Goal: Use online tool/utility: Utilize a website feature to perform a specific function

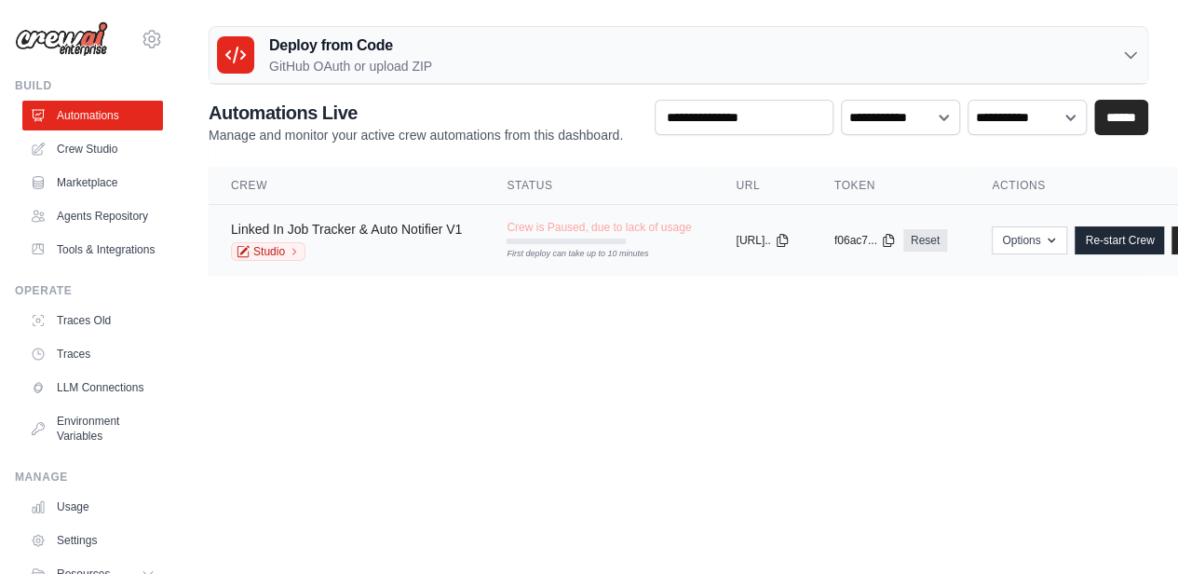
drag, startPoint x: 0, startPoint y: 0, endPoint x: 400, endPoint y: 239, distance: 465.8
click at [400, 237] on link "Linked In Job Tracker & Auto Notifier V1" at bounding box center [346, 229] width 231 height 15
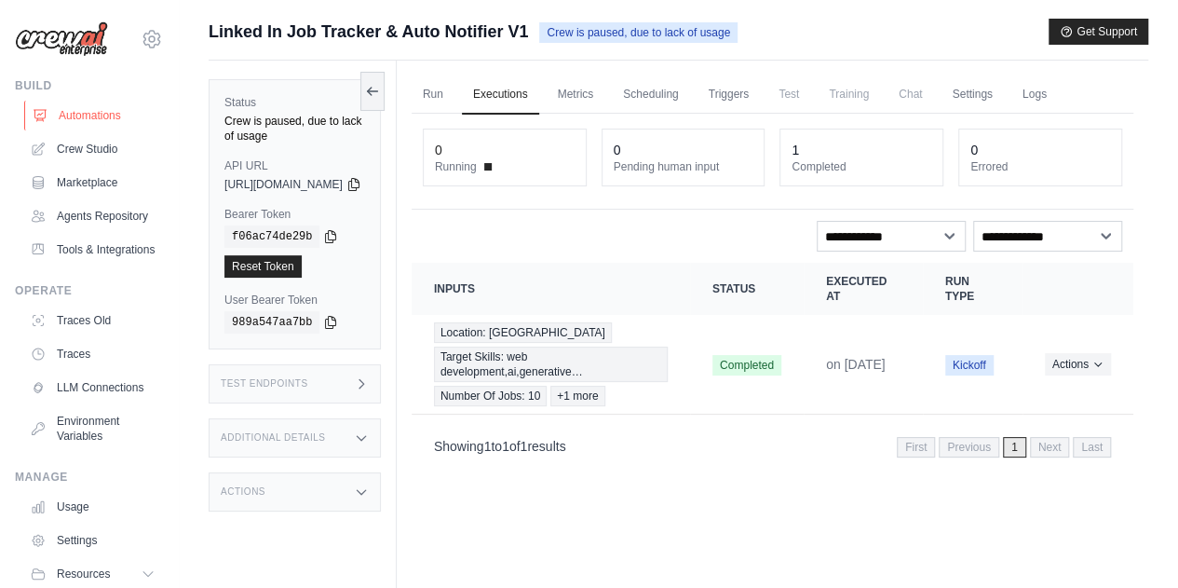
click at [78, 115] on link "Automations" at bounding box center [94, 116] width 141 height 30
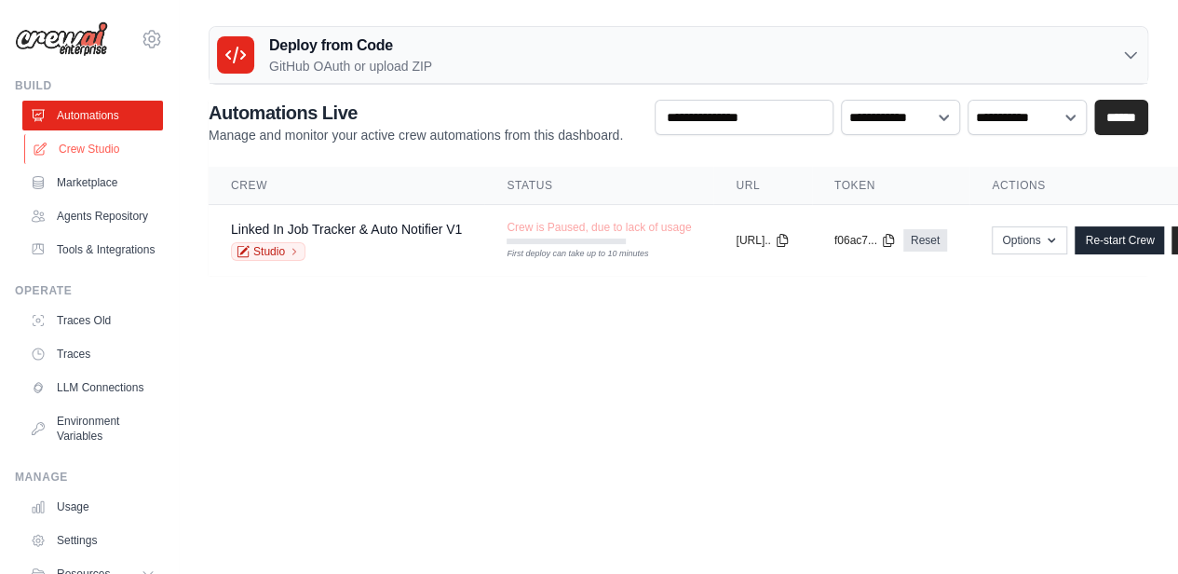
click at [95, 159] on link "Crew Studio" at bounding box center [94, 149] width 141 height 30
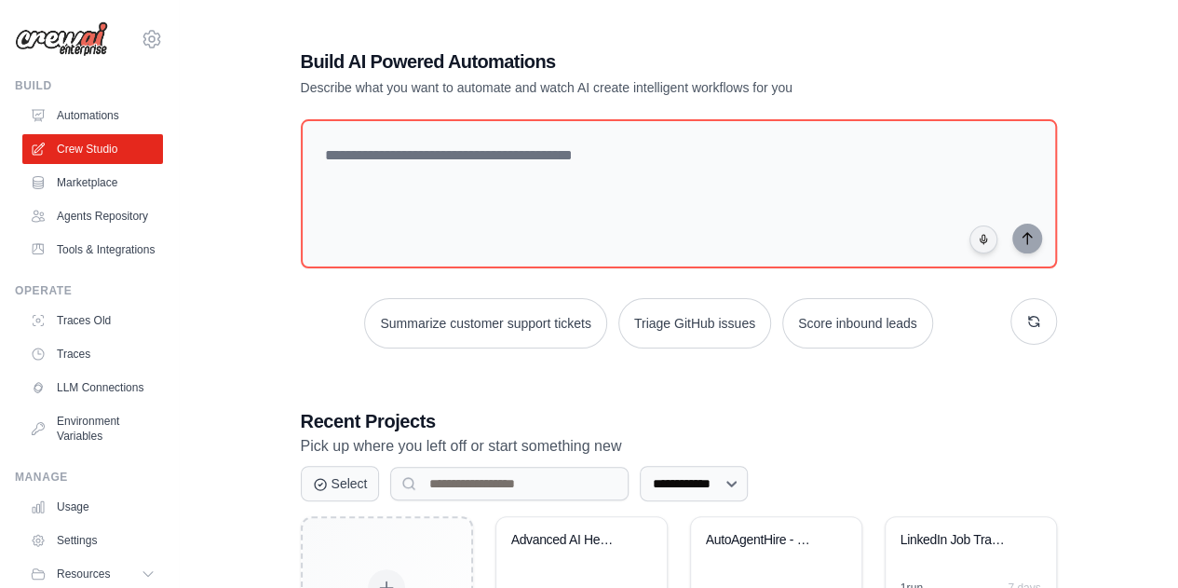
scroll to position [161, 0]
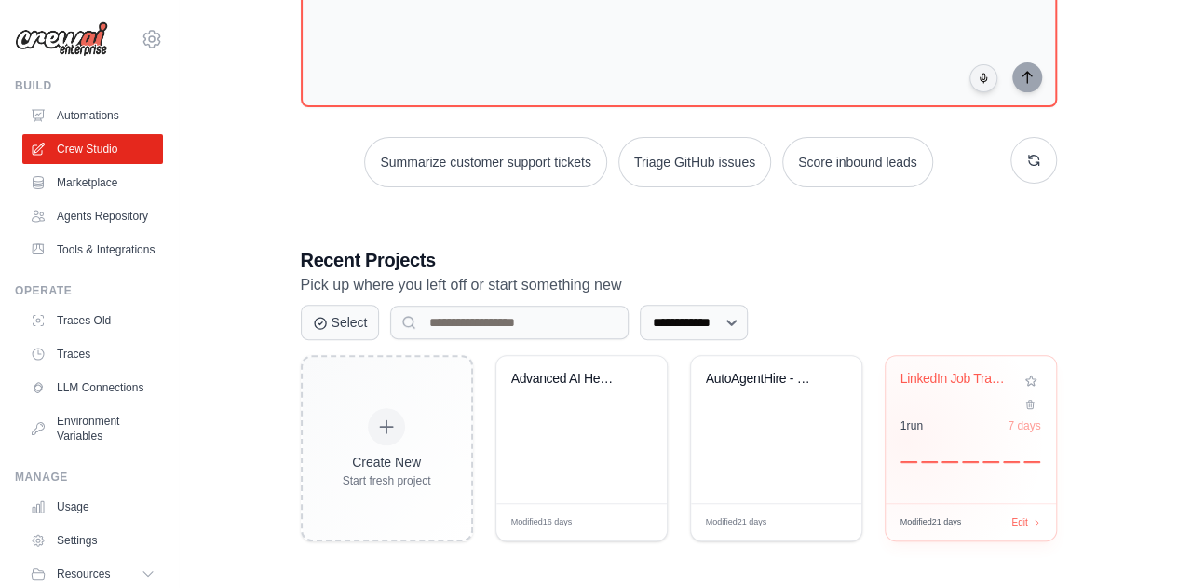
click at [905, 441] on div at bounding box center [971, 452] width 141 height 22
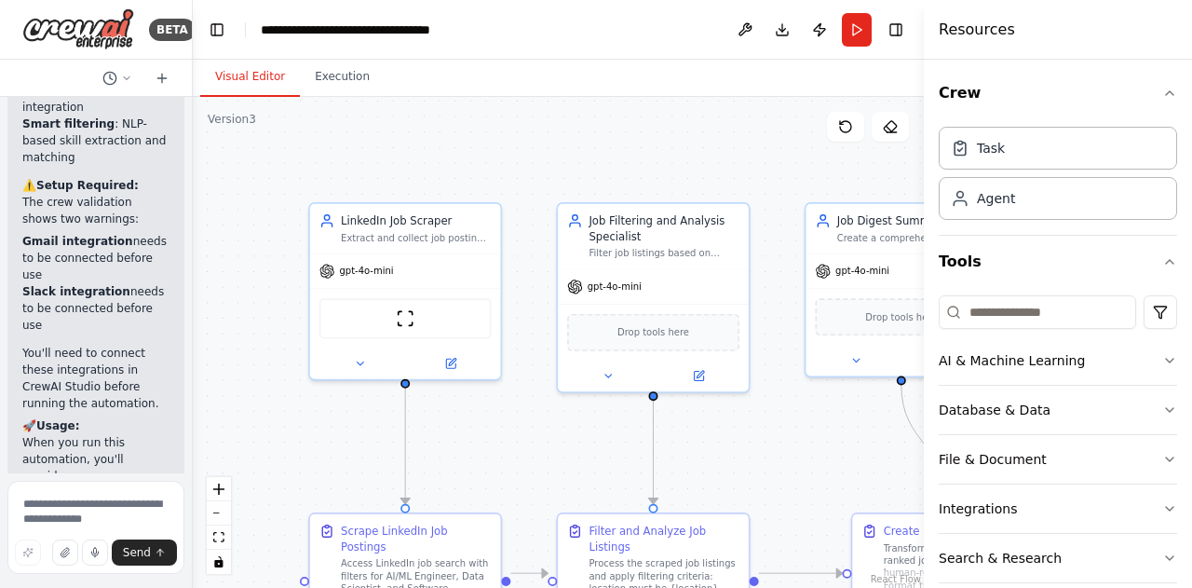
scroll to position [4807, 0]
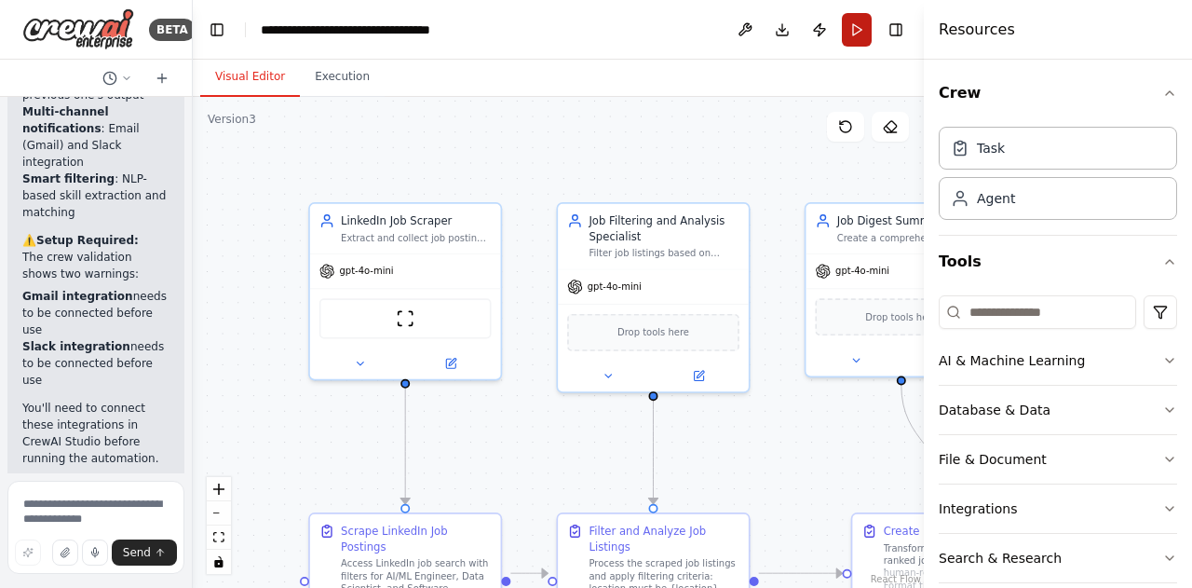
click at [856, 25] on button "Run" at bounding box center [857, 30] width 30 height 34
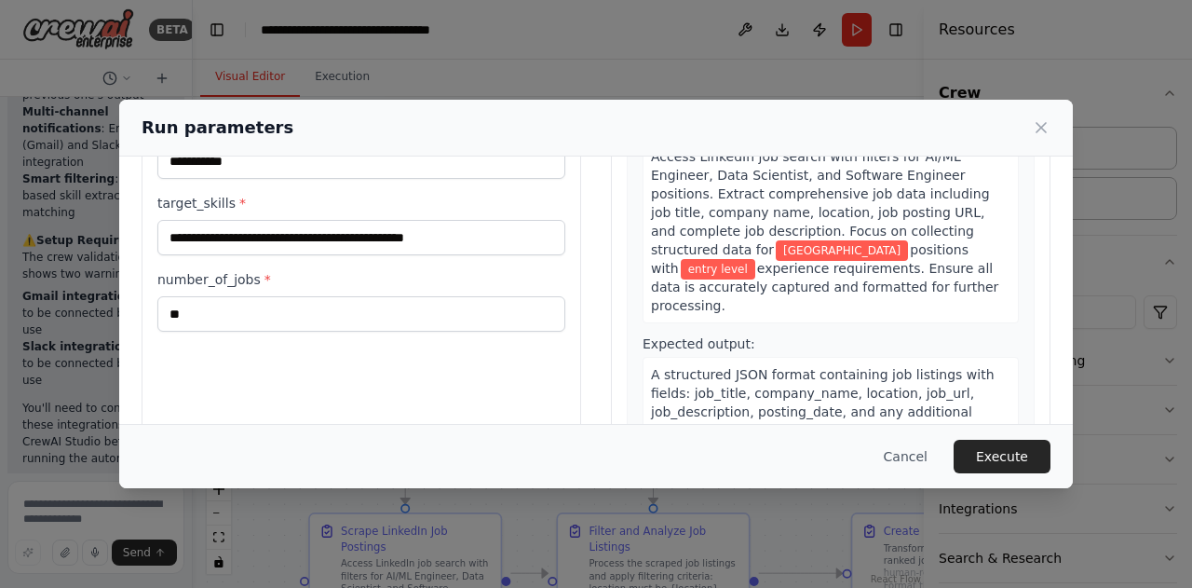
scroll to position [178, 0]
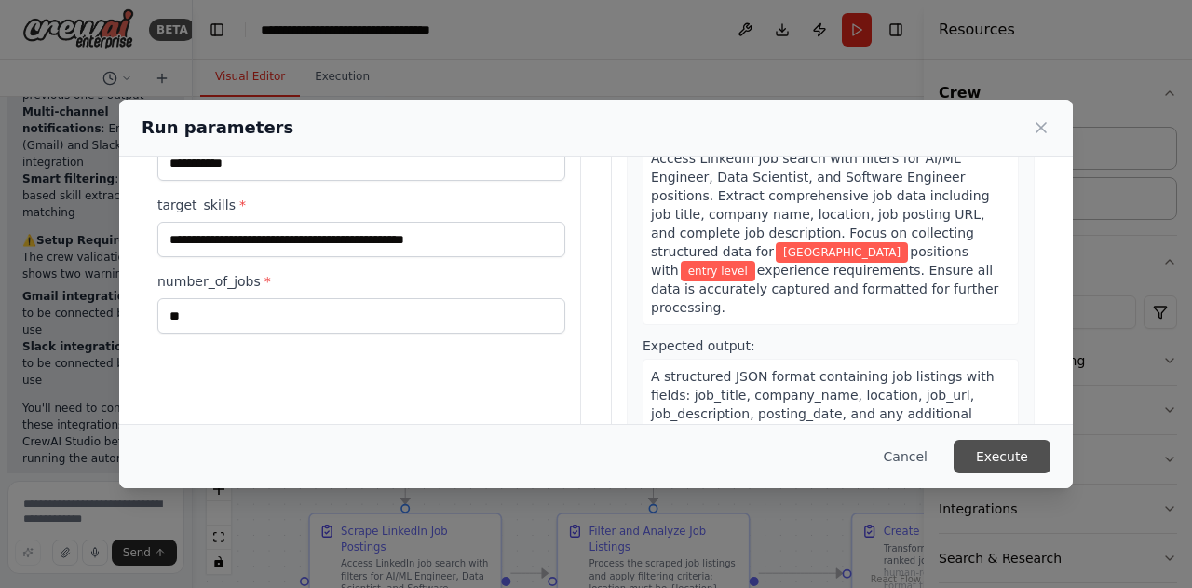
click at [1021, 441] on button "Execute" at bounding box center [1002, 457] width 97 height 34
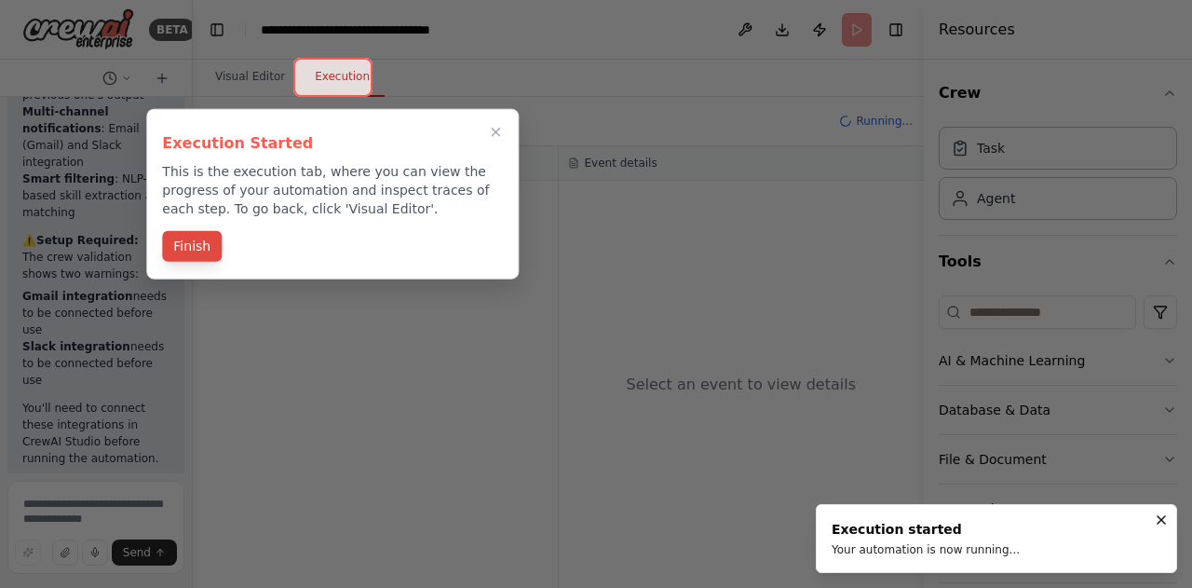
click at [191, 241] on button "Finish" at bounding box center [192, 246] width 60 height 31
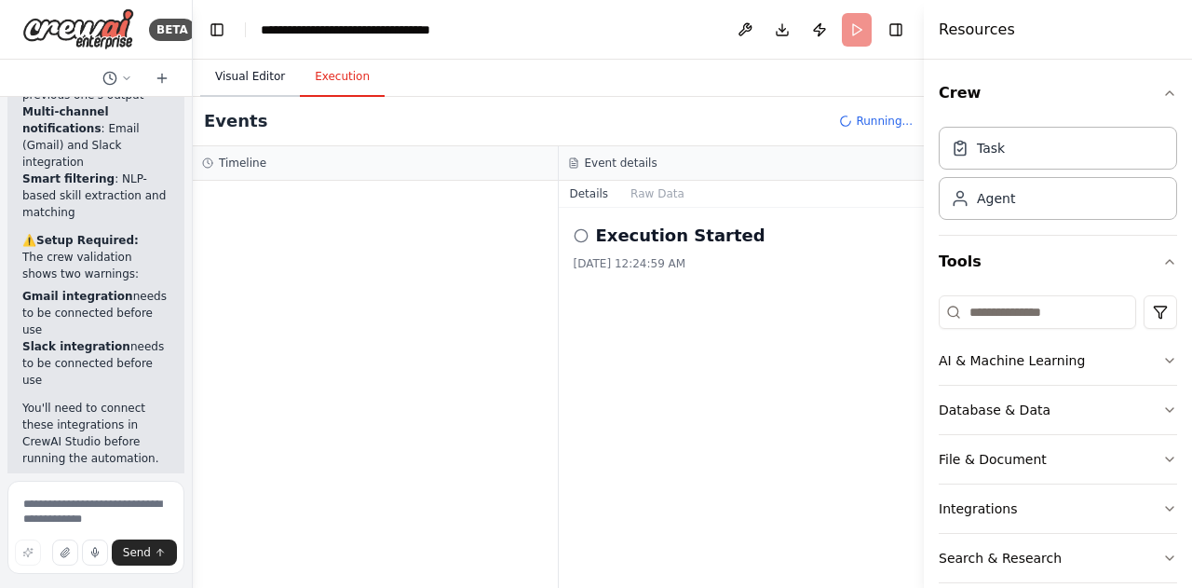
click at [257, 73] on button "Visual Editor" at bounding box center [250, 77] width 100 height 39
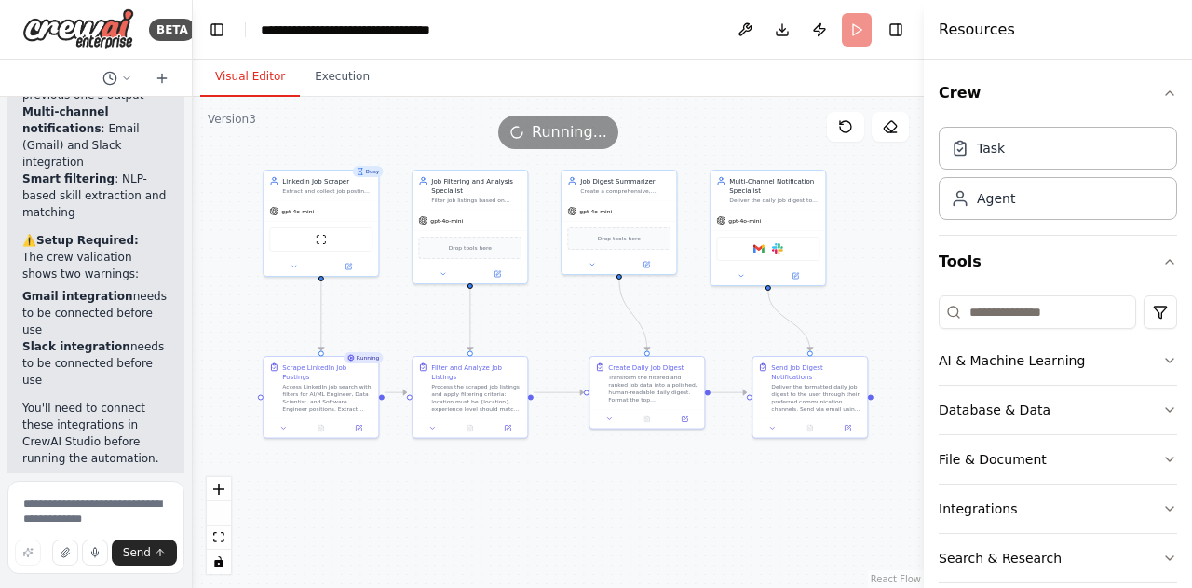
drag, startPoint x: 387, startPoint y: 335, endPoint x: 282, endPoint y: 278, distance: 120.0
click at [282, 278] on div ".deletable-edge-delete-btn { width: 20px; height: 20px; border: 0px solid #ffff…" at bounding box center [558, 342] width 731 height 491
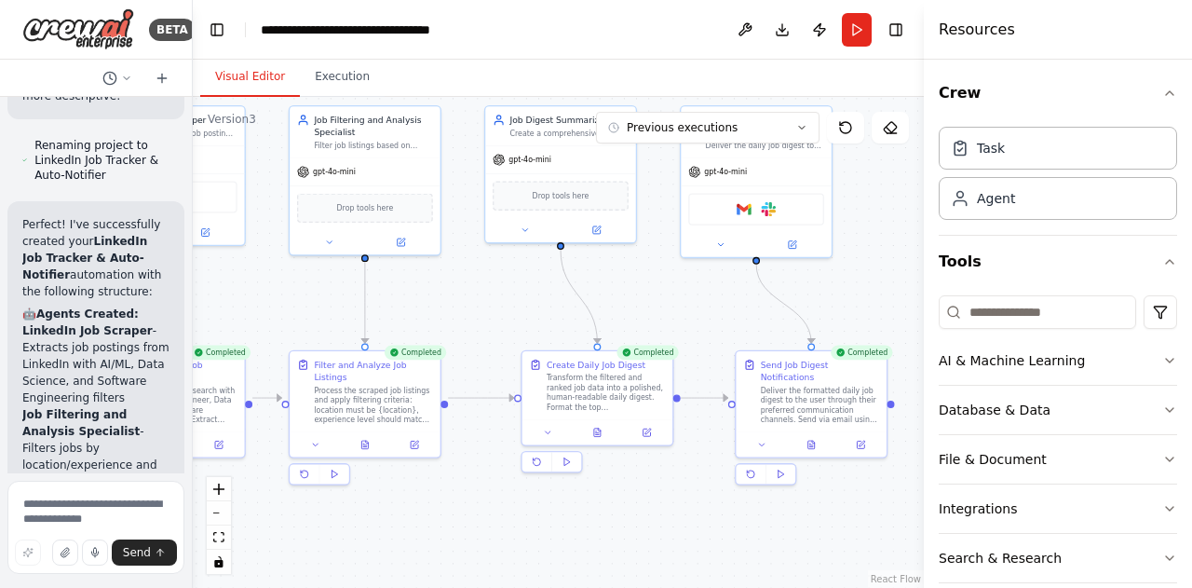
scroll to position [3868, 0]
